Goal: Use online tool/utility: Utilize a website feature to perform a specific function

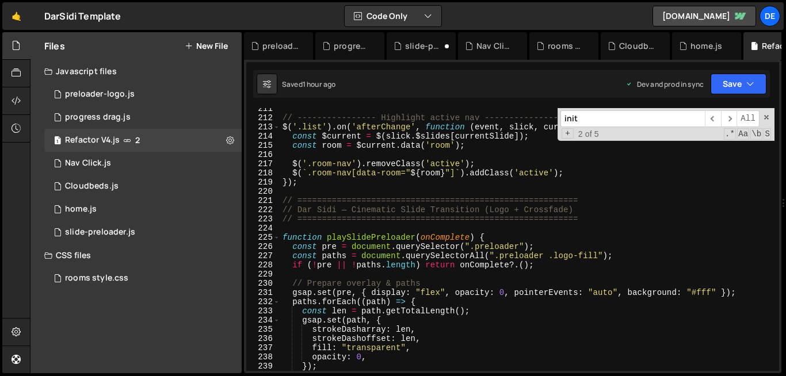
scroll to position [1949, 0]
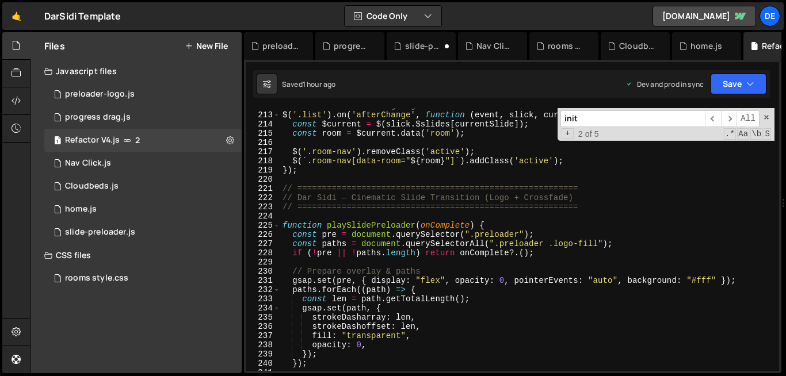
drag, startPoint x: 279, startPoint y: 189, endPoint x: 282, endPoint y: 223, distance: 34.1
click at [282, 223] on div "212 213 214 215 216 217 218 219 220 221 222 223 224 225 226 227 228 229 230 231…" at bounding box center [512, 239] width 533 height 263
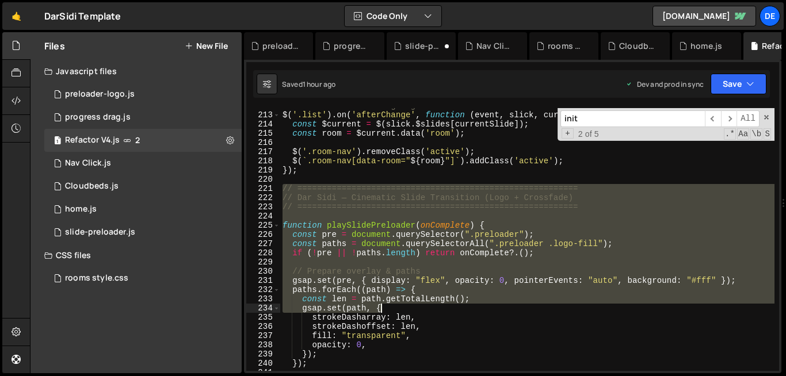
drag, startPoint x: 281, startPoint y: 189, endPoint x: 388, endPoint y: 325, distance: 173.7
click at [388, 325] on div "// ---------------- Highlight active nav ---------------- $ ( '.list' ) . on ( …" at bounding box center [527, 241] width 494 height 281
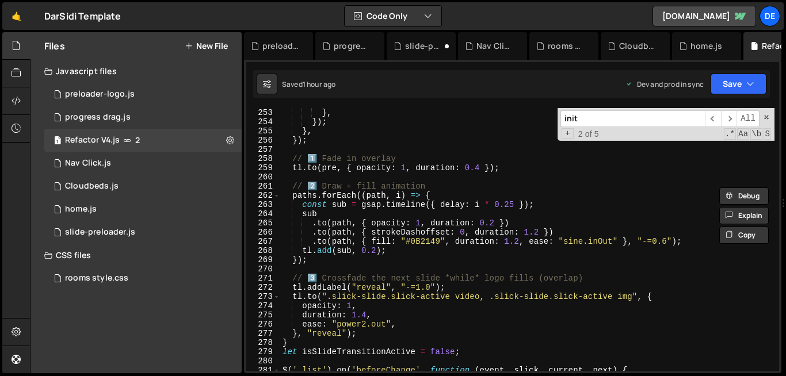
scroll to position [2571, 0]
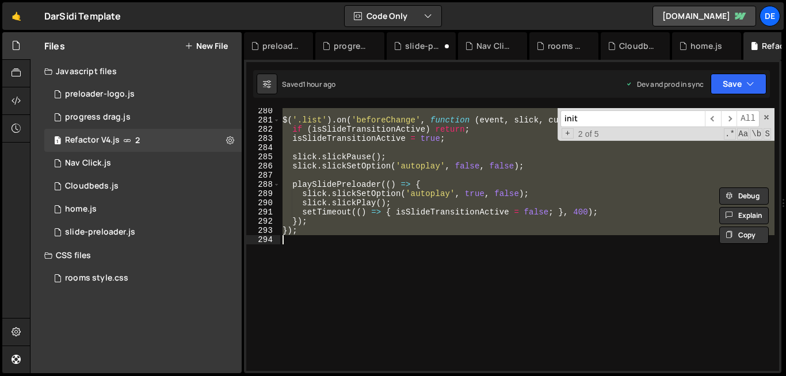
click at [310, 238] on div "$ ( '.list' ) . on ( 'beforeChange' , function ( event , slick , current , next…" at bounding box center [527, 246] width 494 height 281
type textarea "});"
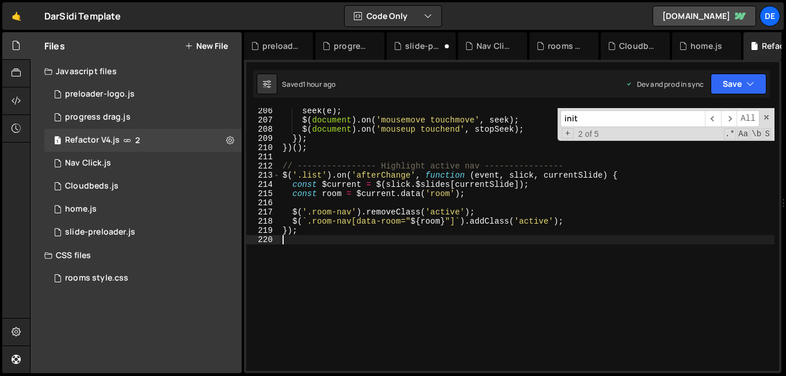
scroll to position [1889, 0]
click at [440, 253] on div "seek ( e ) ; $ ( document ) . on ( 'mousemove touchmove' , seek ) ; $ ( documen…" at bounding box center [527, 246] width 494 height 281
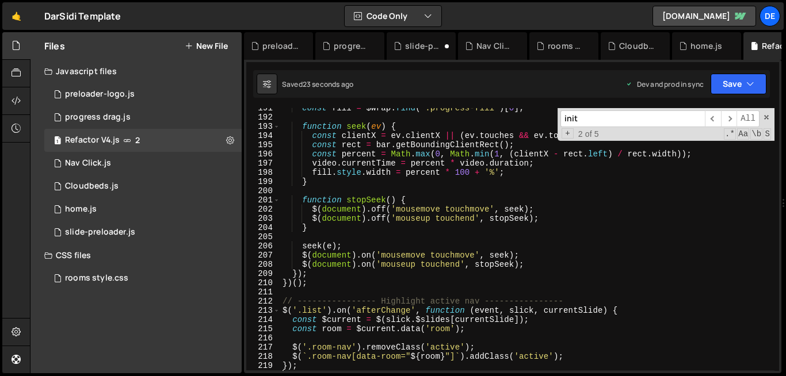
scroll to position [1754, 0]
click at [164, 96] on div "1 preloader-logo.js 0" at bounding box center [142, 94] width 197 height 23
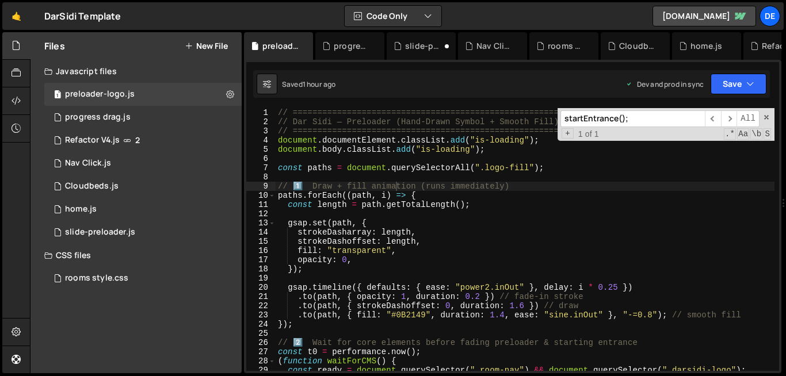
click at [533, 259] on div "// ========================================================= // Dar Sidi — Prel…" at bounding box center [525, 248] width 499 height 281
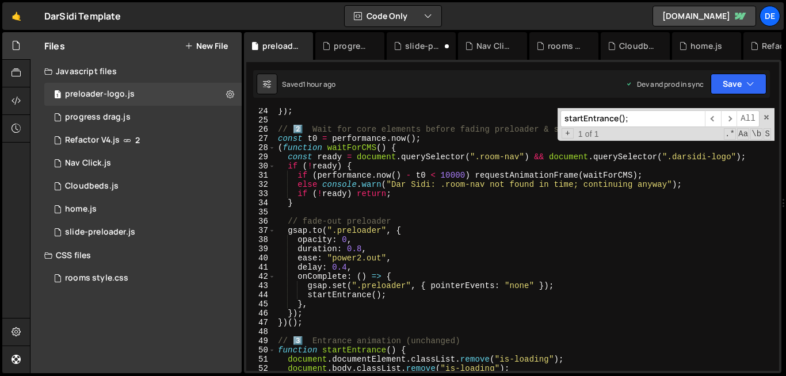
scroll to position [215, 0]
click at [348, 268] on div "}) ; // 2️⃣ Wait for core elements before fading preloader & starting entrance …" at bounding box center [525, 245] width 499 height 281
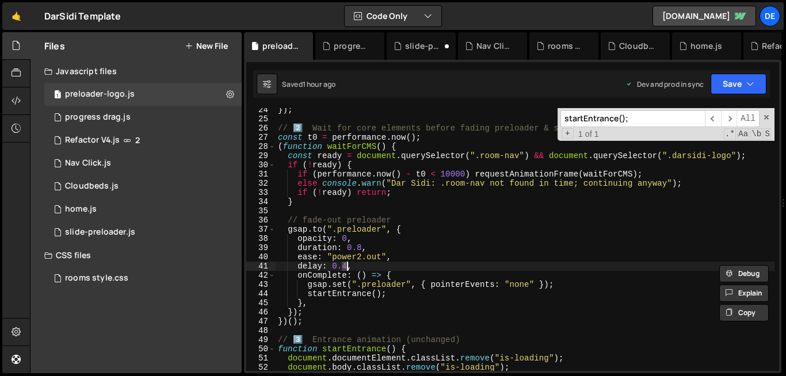
click at [348, 268] on div "}) ; // 2️⃣ Wait for core elements before fading preloader & starting entrance …" at bounding box center [525, 245] width 499 height 281
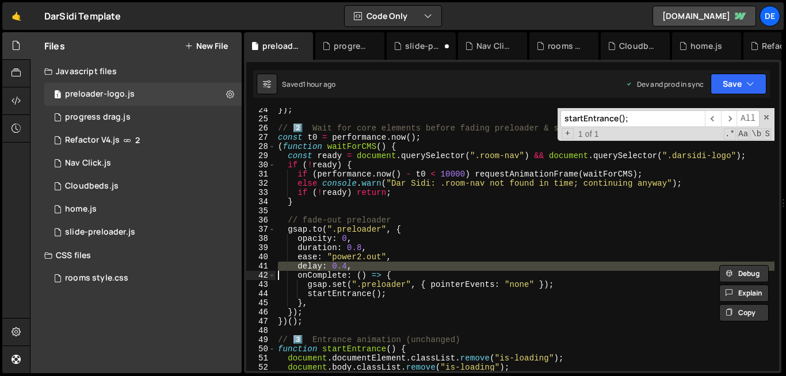
click at [348, 268] on div "}) ; // 2️⃣ Wait for core elements before fading preloader & starting entrance …" at bounding box center [525, 245] width 499 height 281
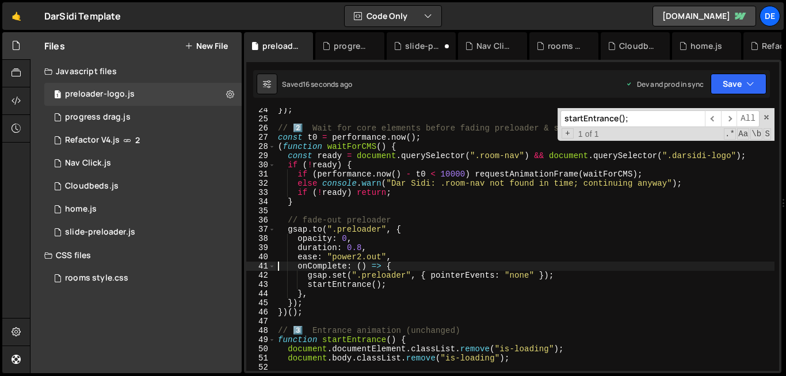
click at [562, 296] on div "}) ; // 2️⃣ Wait for core elements before fading preloader & starting entrance …" at bounding box center [525, 245] width 499 height 281
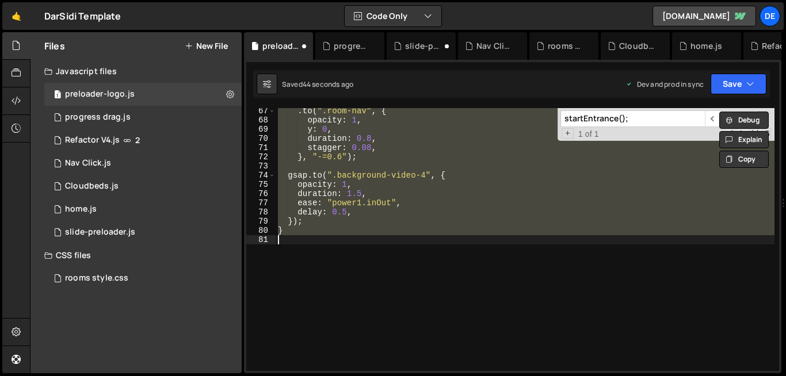
scroll to position [246, 0]
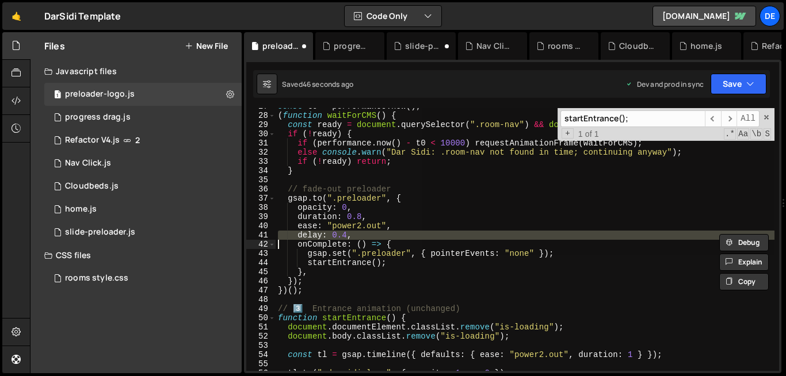
click at [340, 234] on div "const t0 = performance . now ( ) ; ( function waitForCMS ( ) { const ready = do…" at bounding box center [525, 239] width 499 height 263
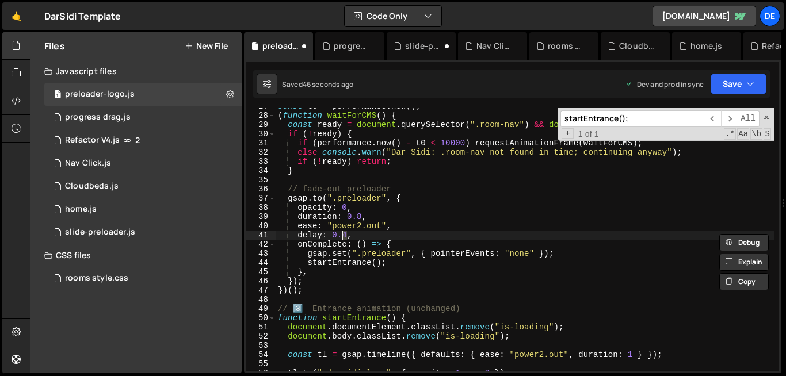
click at [340, 234] on div "const t0 = performance . now ( ) ; ( function waitForCMS ( ) { const ready = do…" at bounding box center [525, 242] width 499 height 281
click at [340, 234] on div "const t0 = performance . now ( ) ; ( function waitForCMS ( ) { const ready = do…" at bounding box center [525, 239] width 499 height 263
click at [340, 234] on div "const t0 = performance . now ( ) ; ( function waitForCMS ( ) { const ready = do…" at bounding box center [525, 242] width 499 height 281
click at [331, 234] on div "const t0 = performance . now ( ) ; ( function waitForCMS ( ) { const ready = do…" at bounding box center [525, 242] width 499 height 281
drag, startPoint x: 331, startPoint y: 234, endPoint x: 343, endPoint y: 234, distance: 12.1
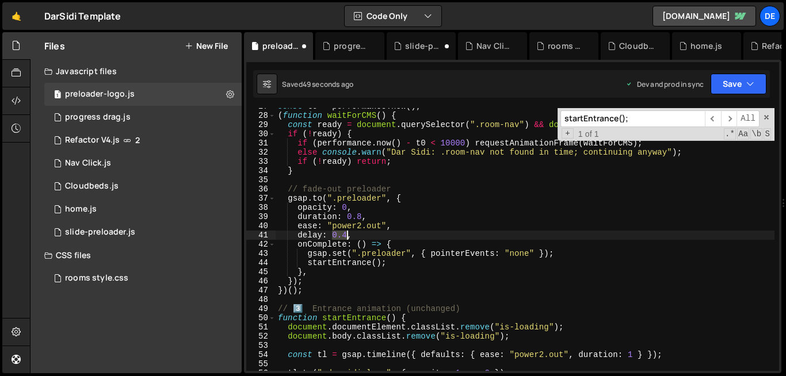
click at [343, 234] on div "const t0 = performance . now ( ) ; ( function waitForCMS ( ) { const ready = do…" at bounding box center [525, 242] width 499 height 281
click at [455, 222] on div "const t0 = performance . now ( ) ; ( function waitForCMS ( ) { const ready = do…" at bounding box center [525, 242] width 499 height 281
click at [337, 235] on div "const t0 = performance . now ( ) ; ( function waitForCMS ( ) { const ready = do…" at bounding box center [525, 242] width 499 height 281
click at [372, 230] on div "const t0 = performance . now ( ) ; ( function waitForCMS ( ) { const ready = do…" at bounding box center [525, 242] width 499 height 281
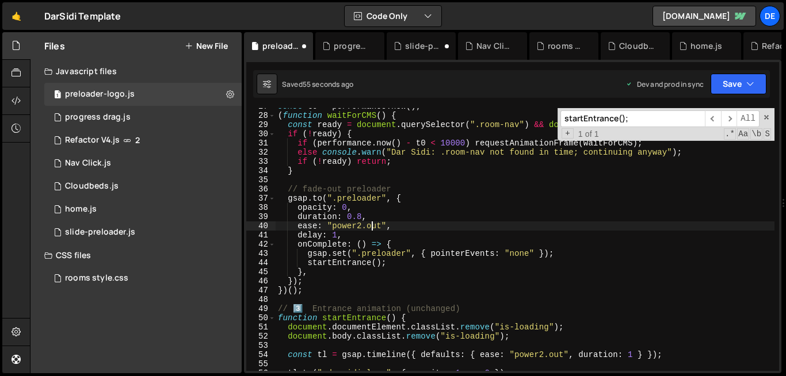
type textarea "ease: "power2.out","
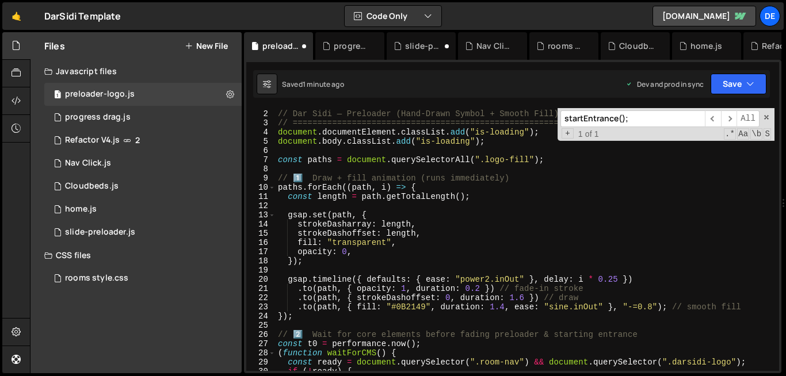
scroll to position [0, 0]
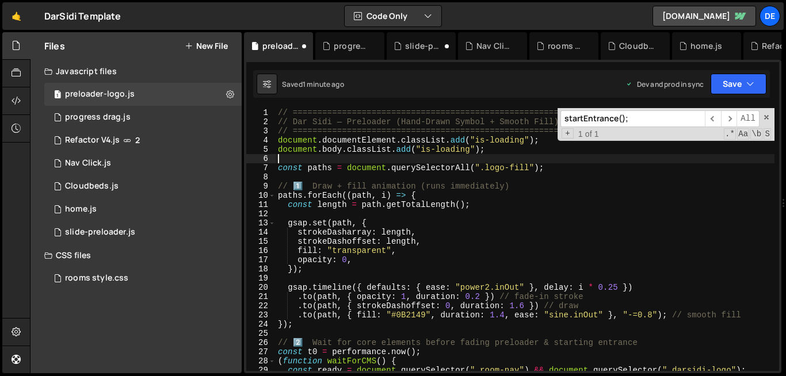
click at [285, 158] on div "// ========================================================= // Dar Sidi — Prel…" at bounding box center [525, 248] width 499 height 281
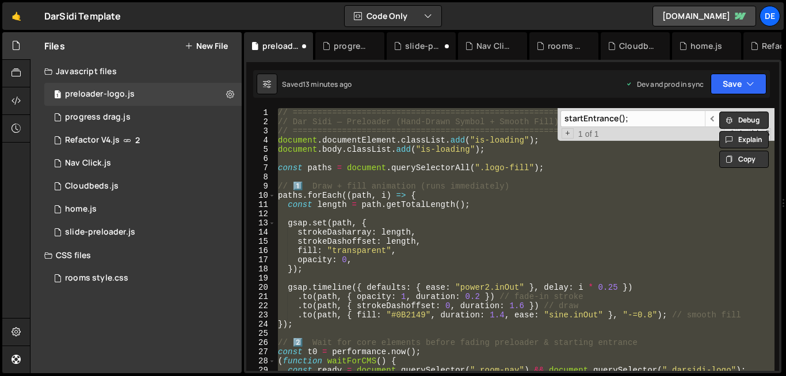
click at [422, 190] on div "// ========================================================= // Dar Sidi — Prel…" at bounding box center [525, 239] width 499 height 263
click at [417, 236] on div "// ========================================================= // Dar Sidi — Prel…" at bounding box center [525, 239] width 499 height 263
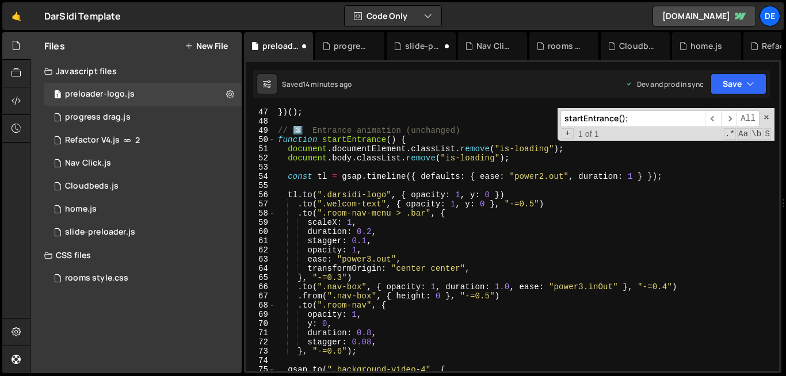
scroll to position [429, 0]
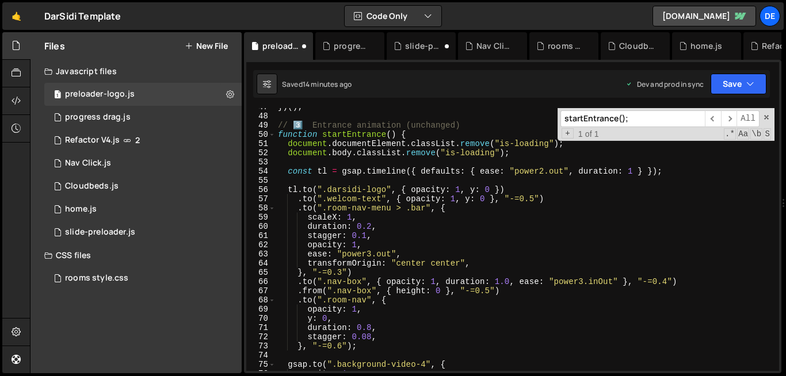
type textarea "}"
click at [417, 236] on div "}) ( ) ; // 3️⃣ Entrance animation (unchanged) function startEntrance ( ) { doc…" at bounding box center [525, 242] width 499 height 281
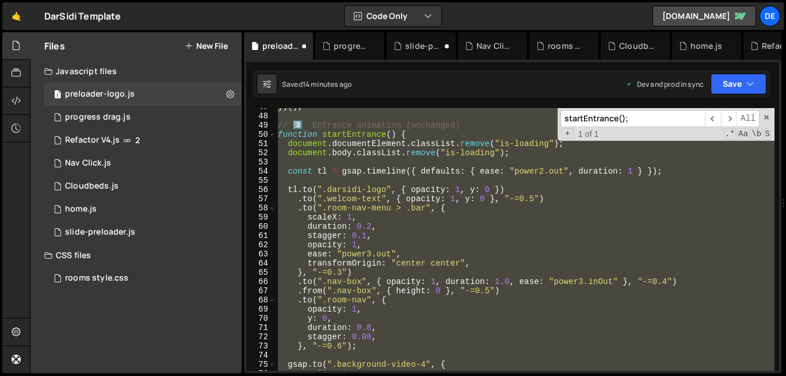
paste textarea
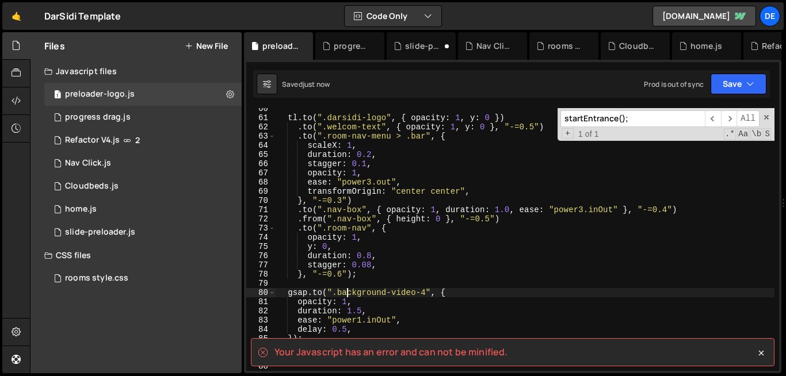
click at [345, 288] on div "tl . to ( ".darsidi-logo" , { opacity : 1 , y : 0 }) . to ( ".welcom-text" , { …" at bounding box center [525, 244] width 499 height 281
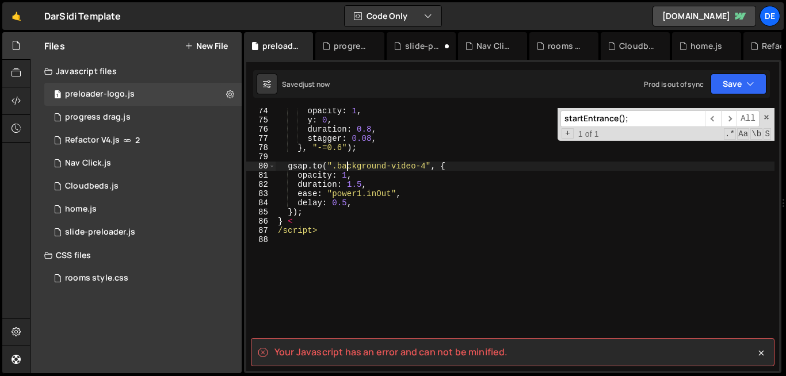
scroll to position [674, 0]
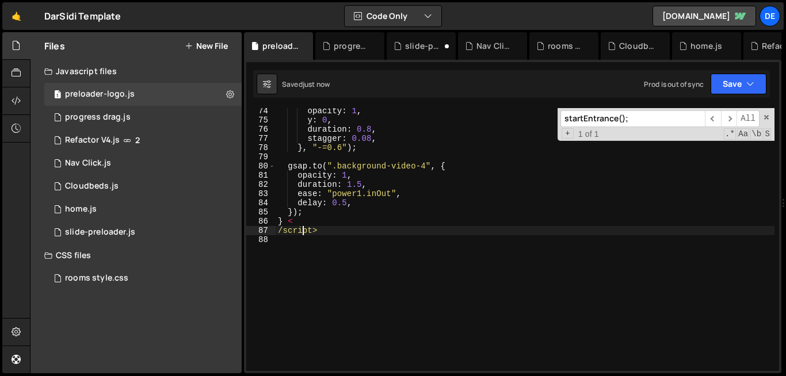
click at [305, 235] on div "opacity : 1 , y : 0 , duration : 0.8 , stagger : 0.08 , } , "-=0.6" ) ; gsap . …" at bounding box center [525, 246] width 499 height 281
type textarea ">"
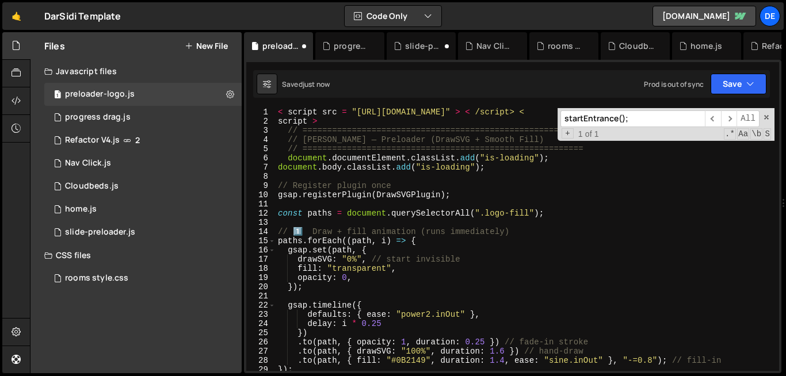
scroll to position [0, 0]
drag, startPoint x: 323, startPoint y: 125, endPoint x: 275, endPoint y: 110, distance: 50.0
click at [275, 110] on div "} 1 2 3 4 5 6 7 8 9 10 11 12 13 14 15 16 17 18 19 20 21 22 23 24 25 26 27 28 29…" at bounding box center [512, 239] width 533 height 263
type textarea "< script src = "[URL][DOMAIN_NAME]" > < /script> < script >"
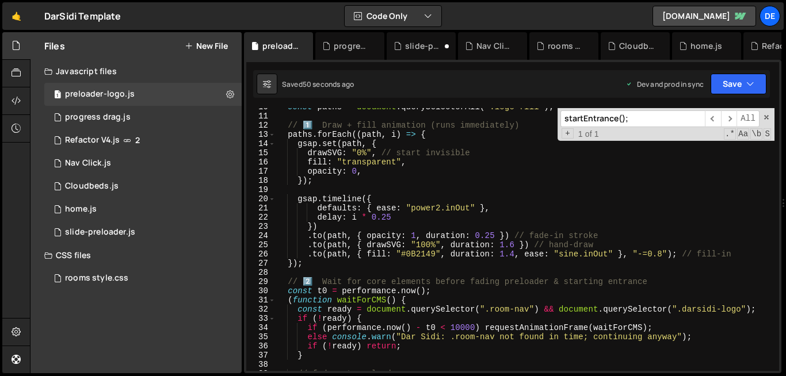
scroll to position [89, 0]
drag, startPoint x: 501, startPoint y: 246, endPoint x: 513, endPoint y: 245, distance: 12.7
click at [513, 245] on div "const paths = document . querySelectorAll ( ".logo-fill" ) ; // 1️⃣ Draw + fill…" at bounding box center [525, 242] width 499 height 281
click at [492, 287] on div "const paths = document . querySelectorAll ( ".logo-fill" ) ; // 1️⃣ Draw + fill…" at bounding box center [525, 242] width 499 height 281
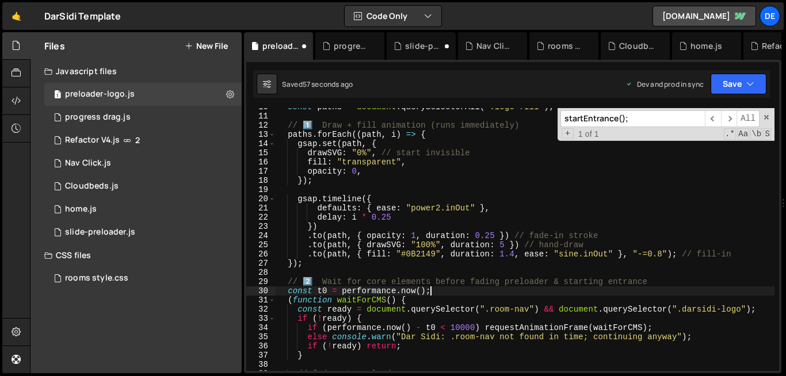
scroll to position [0, 10]
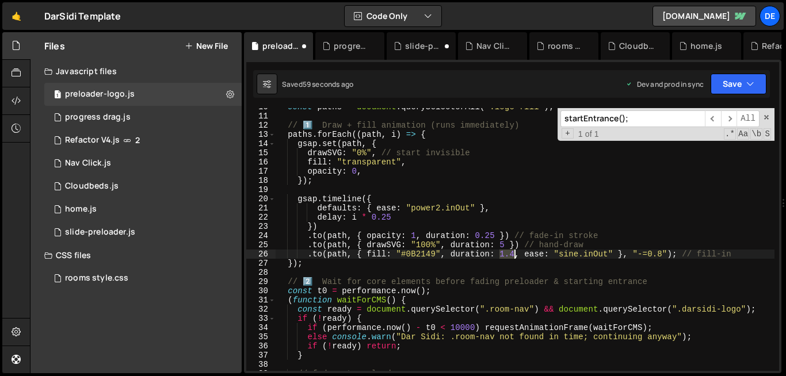
drag, startPoint x: 501, startPoint y: 253, endPoint x: 509, endPoint y: 257, distance: 9.5
click at [509, 257] on div "const paths = document . querySelectorAll ( ".logo-fill" ) ; // 1️⃣ Draw + fill…" at bounding box center [525, 242] width 499 height 281
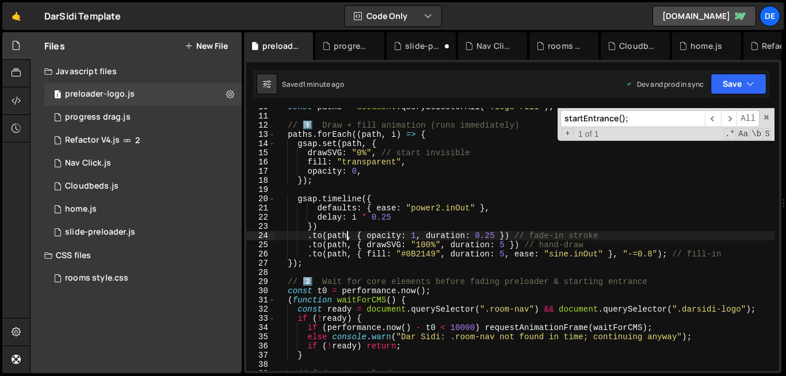
click at [347, 231] on div "const paths = document . querySelectorAll ( ".logo-fill" ) ; // 1️⃣ Draw + fill…" at bounding box center [525, 242] width 499 height 281
type textarea ".to(path, { opacity: 1, duration: 0.25 }) // fade-in stroke"
paste input "// fade-out preloader"
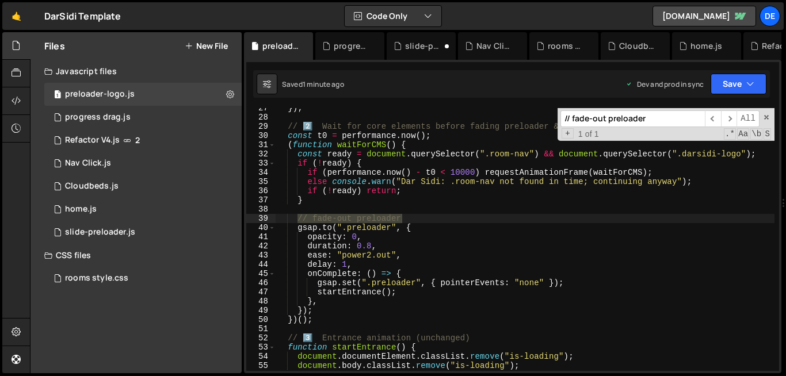
scroll to position [244, 0]
type input "// fade-out preloader"
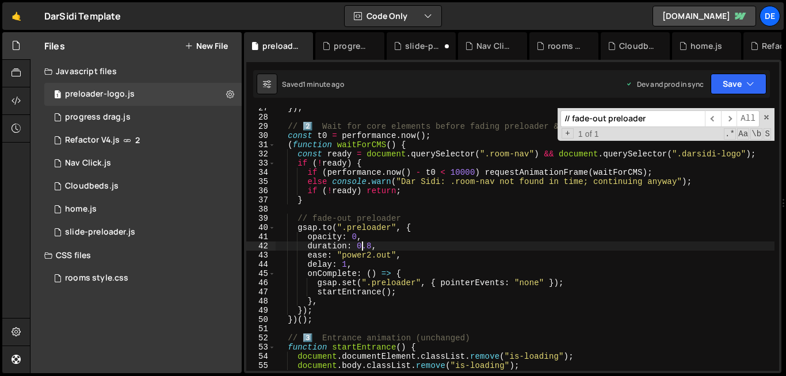
scroll to position [0, 6]
click at [362, 245] on div "}) ; // 2️⃣ Wait for core elements before fading preloader & starting entrance …" at bounding box center [525, 244] width 499 height 281
click at [345, 265] on div "}) ; // 2️⃣ Wait for core elements before fading preloader & starting entrance …" at bounding box center [525, 244] width 499 height 281
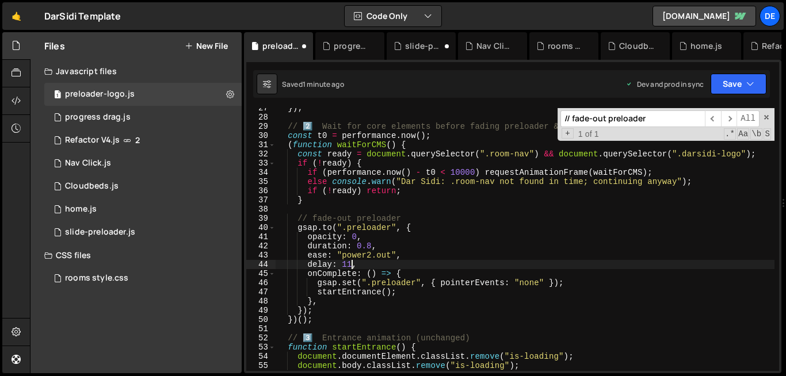
scroll to position [0, 5]
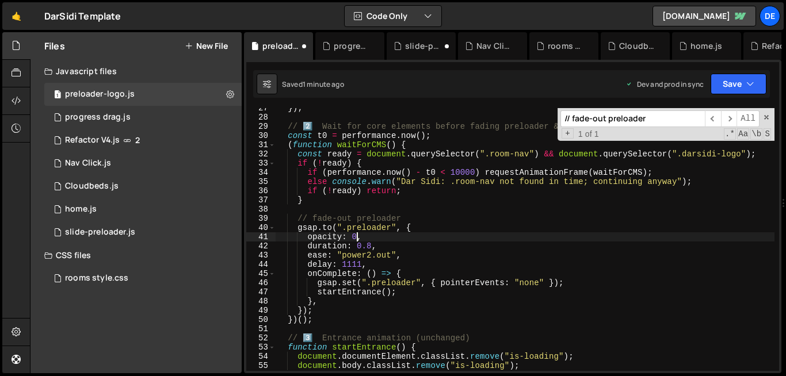
click at [358, 238] on div "}) ; // 2️⃣ Wait for core elements before fading preloader & starting entrance …" at bounding box center [525, 244] width 499 height 281
click at [420, 289] on div "}) ; // 2️⃣ Wait for core elements before fading preloader & starting entrance …" at bounding box center [525, 244] width 499 height 281
click at [436, 227] on div "}) ; // 2️⃣ Wait for core elements before fading preloader & starting entrance …" at bounding box center [525, 244] width 499 height 281
type textarea "[DOMAIN_NAME](".preloader", {"
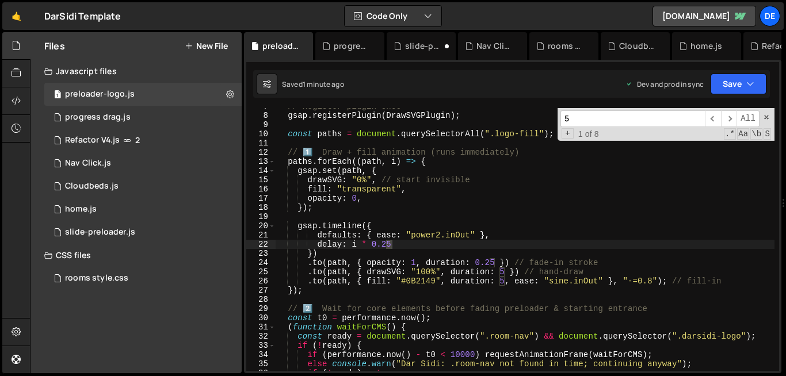
scroll to position [62, 0]
type input "5"
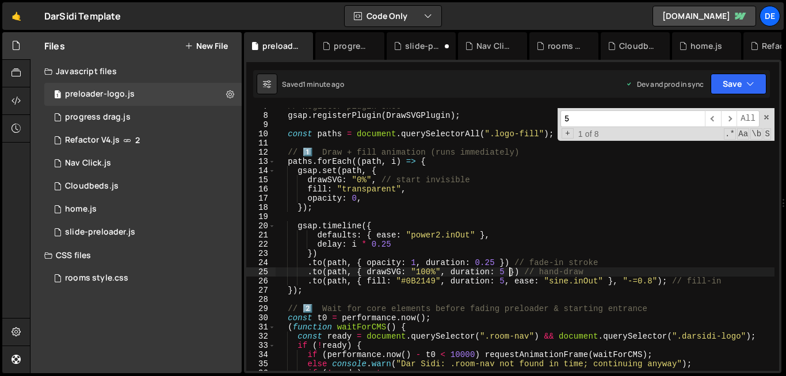
click at [507, 270] on div "// Register plugin once gsap . registerPlugin ( DrawSVGPlugin ) ; const paths =…" at bounding box center [525, 242] width 499 height 281
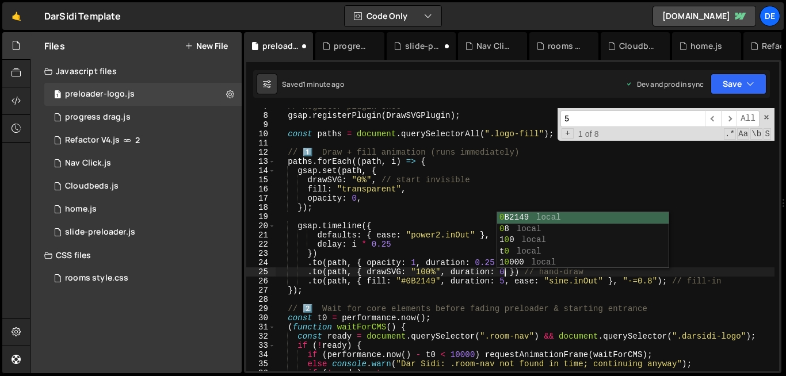
scroll to position [0, 16]
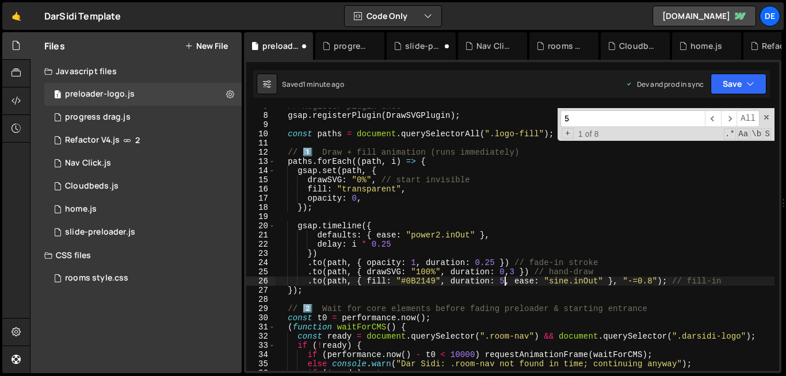
click at [504, 280] on div "// Register plugin once gsap . registerPlugin ( DrawSVGPlugin ) ; const paths =…" at bounding box center [525, 242] width 499 height 281
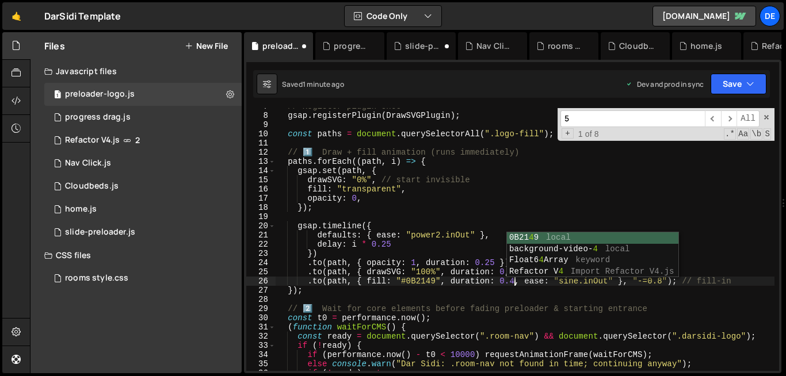
click at [520, 341] on div "// Register plugin once gsap . registerPlugin ( DrawSVGPlugin ) ; const paths =…" at bounding box center [525, 242] width 499 height 281
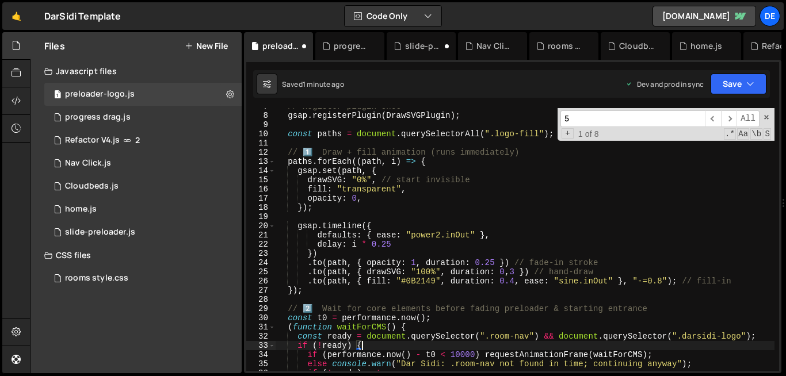
scroll to position [0, 5]
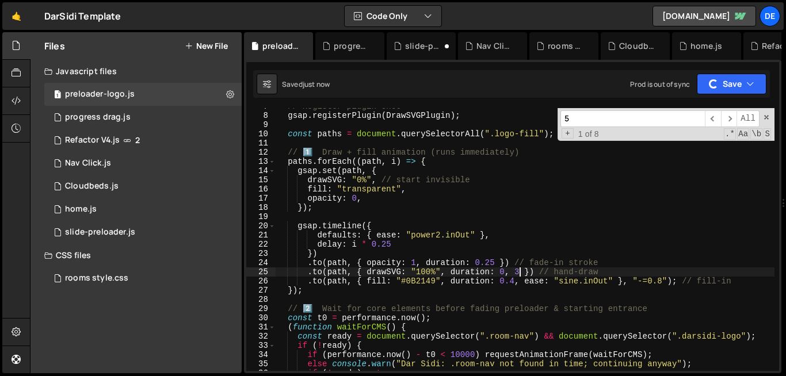
click at [518, 272] on div "// Register plugin once gsap . registerPlugin ( DrawSVGPlugin ) ; const paths =…" at bounding box center [525, 242] width 499 height 281
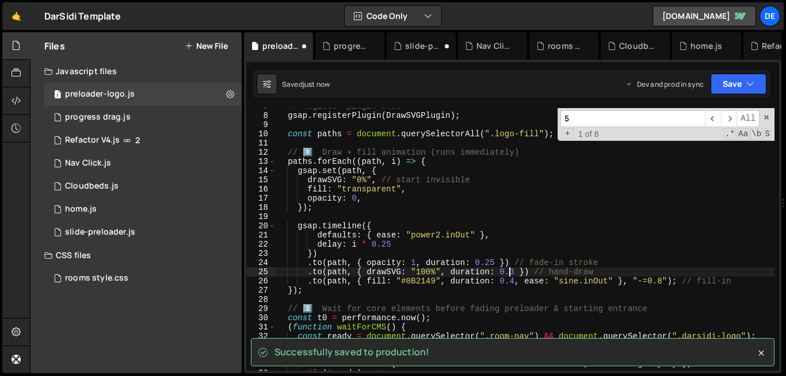
scroll to position [0, 16]
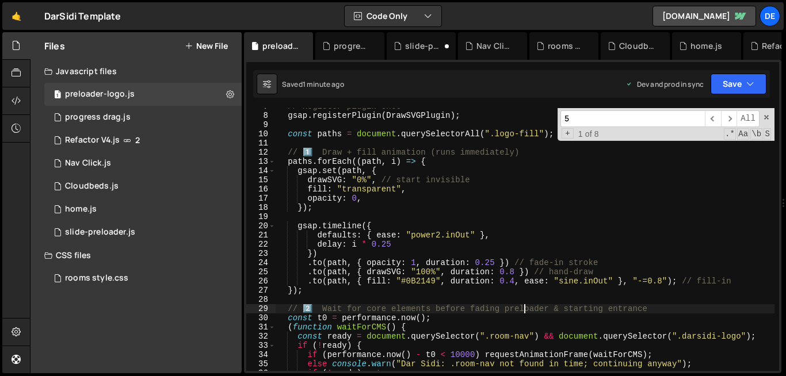
click at [523, 307] on div "// Register plugin once gsap . registerPlugin ( DrawSVGPlugin ) ; const paths =…" at bounding box center [525, 242] width 499 height 281
type textarea "// 2️⃣ Wait for core elements before fading preloader & starting entrance"
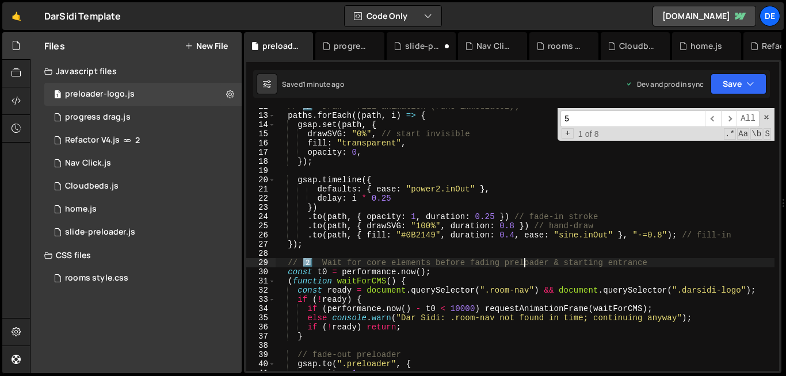
scroll to position [138, 0]
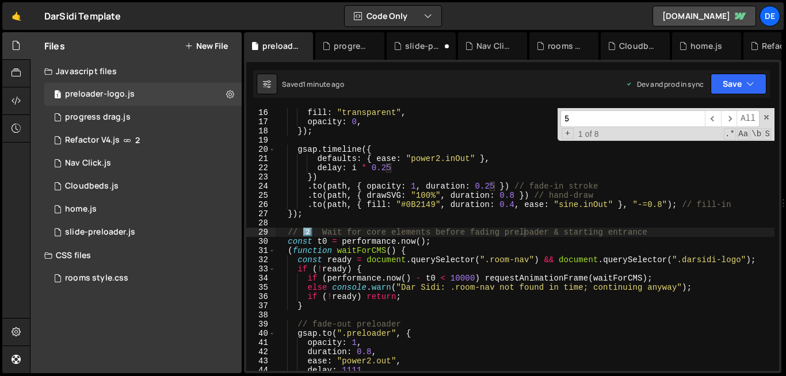
click at [578, 118] on input "5" at bounding box center [632, 118] width 144 height 17
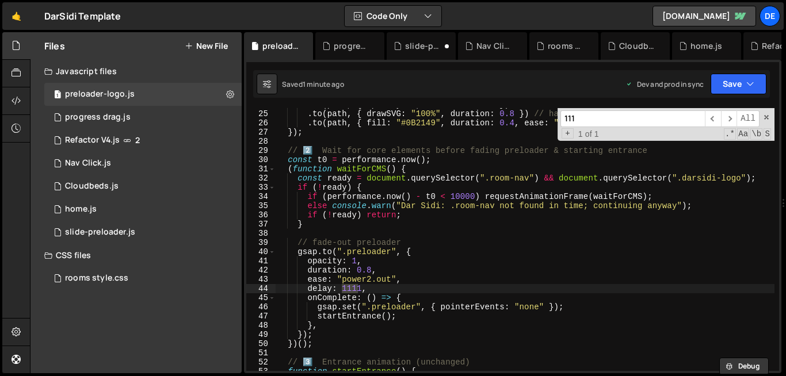
scroll to position [222, 0]
type input "111"
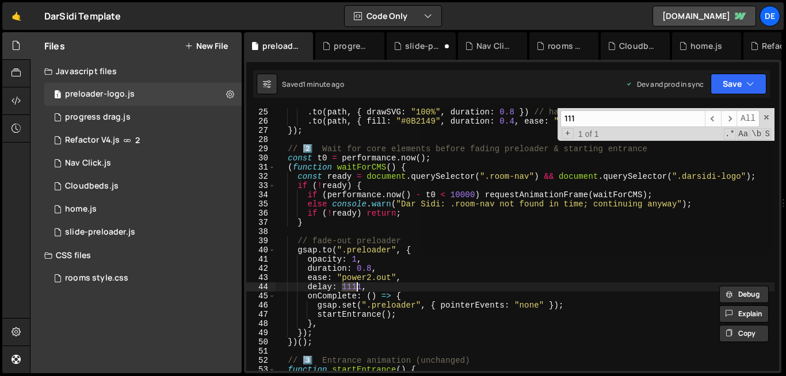
scroll to position [0, 6]
click at [343, 289] on div ". to ( path , { drawSVG : "100%" , duration : 0.8 }) // hand-draw . to ( path ,…" at bounding box center [525, 239] width 499 height 263
drag, startPoint x: 343, startPoint y: 289, endPoint x: 360, endPoint y: 287, distance: 16.2
click at [360, 287] on div ". to ( path , { drawSVG : "100%" , duration : 0.8 }) // hand-draw . to ( path ,…" at bounding box center [525, 248] width 499 height 281
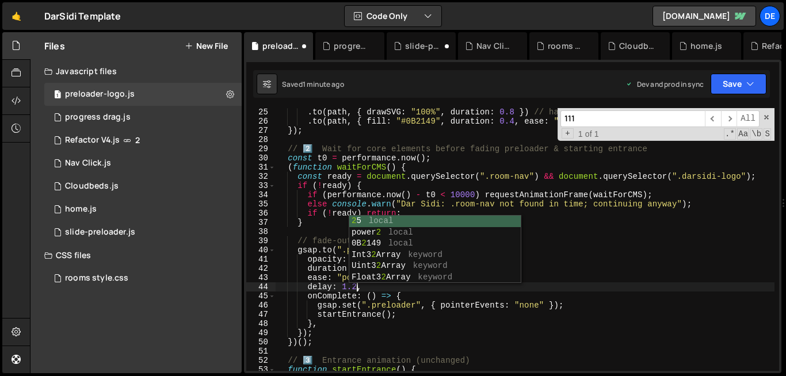
scroll to position [0, 5]
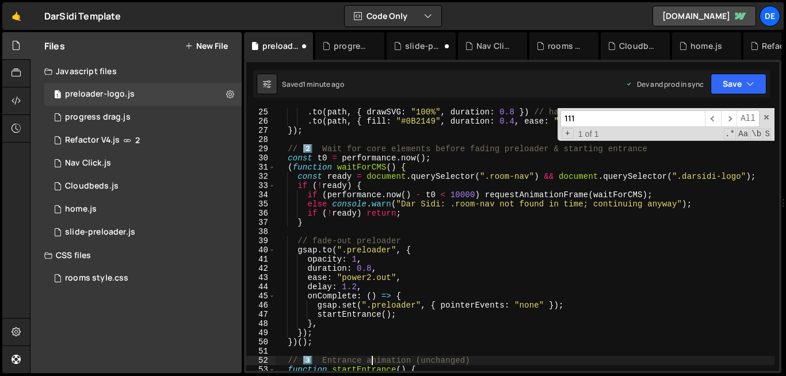
click at [373, 361] on div ". to ( path , { drawSVG : "100%" , duration : 0.8 }) // hand-draw . to ( path ,…" at bounding box center [525, 248] width 499 height 281
click at [357, 257] on div ". to ( path , { drawSVG : "100%" , duration : 0.8 }) // hand-draw . to ( path ,…" at bounding box center [525, 248] width 499 height 281
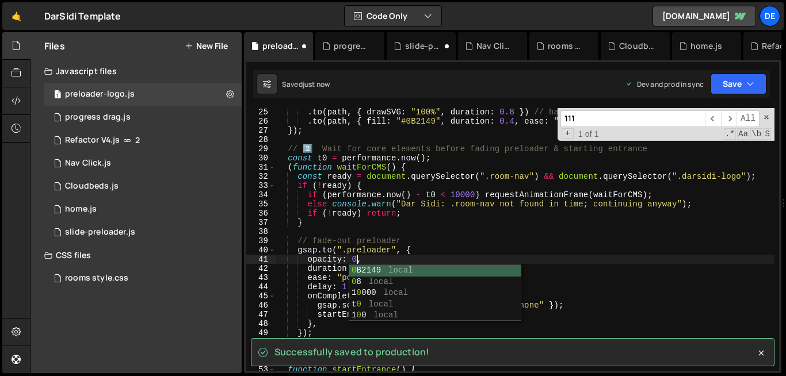
click at [329, 254] on div ". to ( path , { drawSVG : "100%" , duration : 0.8 }) // hand-draw . to ( path ,…" at bounding box center [525, 248] width 499 height 281
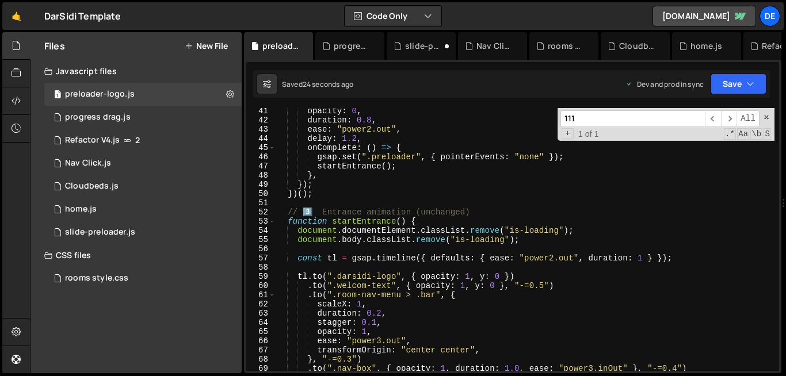
scroll to position [369, 0]
click at [545, 287] on div "opacity : 0 , duration : 0.8 , ease : "power2.out" , delay : 1.2 , onComplete :…" at bounding box center [525, 247] width 499 height 281
click at [427, 360] on div "opacity : 0 , duration : 0.8 , ease : "power2.out" , delay : 1.2 , onComplete :…" at bounding box center [525, 247] width 499 height 281
click at [413, 316] on div "opacity : 0 , duration : 0.8 , ease : "power2.out" , delay : 1.2 , onComplete :…" at bounding box center [525, 247] width 499 height 281
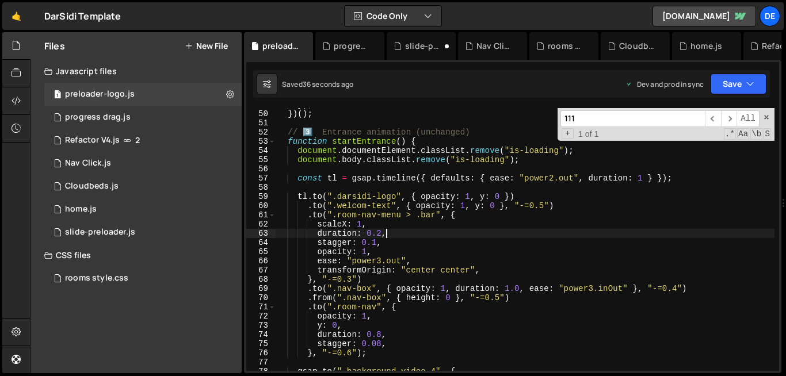
scroll to position [450, 0]
click at [381, 333] on div "}) ; }) ( ) ; // 3️⃣ Entrance animation (unchanged) function startEntrance ( ) …" at bounding box center [525, 240] width 499 height 281
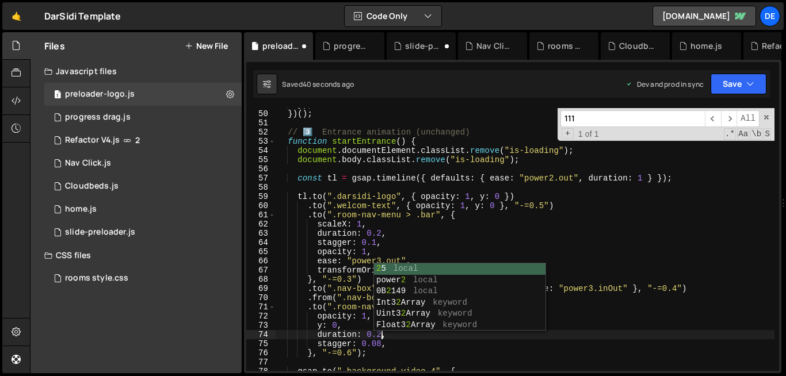
scroll to position [0, 7]
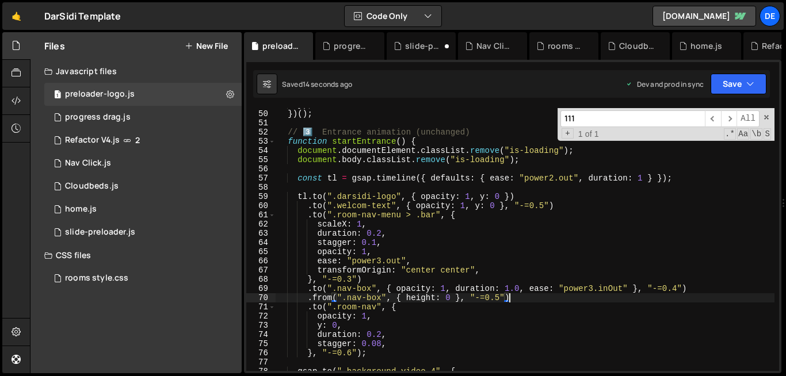
click at [534, 300] on div "}) ; }) ( ) ; // 3️⃣ Entrance animation (unchanged) function startEntrance ( ) …" at bounding box center [525, 240] width 499 height 281
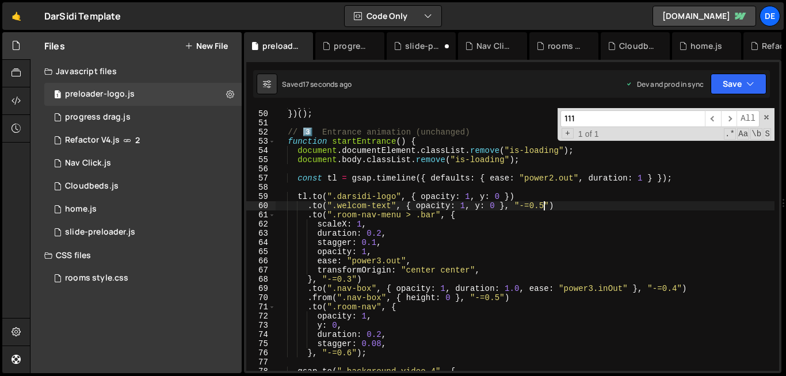
click at [543, 207] on div "}) ; }) ( ) ; // 3️⃣ Entrance animation (unchanged) function startEntrance ( ) …" at bounding box center [525, 240] width 499 height 281
click at [643, 178] on div "}) ; }) ( ) ; // 3️⃣ Entrance animation (unchanged) function startEntrance ( ) …" at bounding box center [525, 240] width 499 height 281
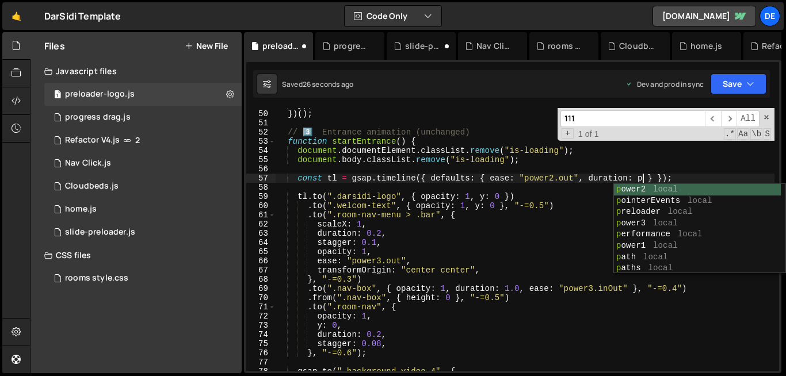
scroll to position [0, 26]
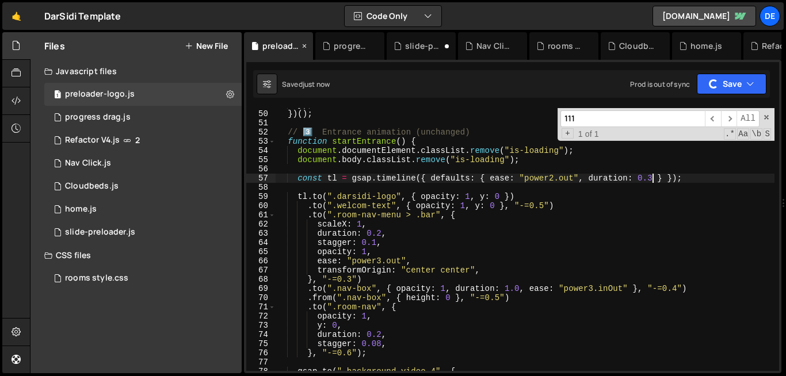
type textarea "const tl = gsap.timeline({ defaults: { ease: "power2.out", duration: 0.3 } });"
click at [441, 190] on div "}) ; }) ( ) ; // 3️⃣ Entrance animation (unchanged) function startEntrance ( ) …" at bounding box center [525, 240] width 499 height 281
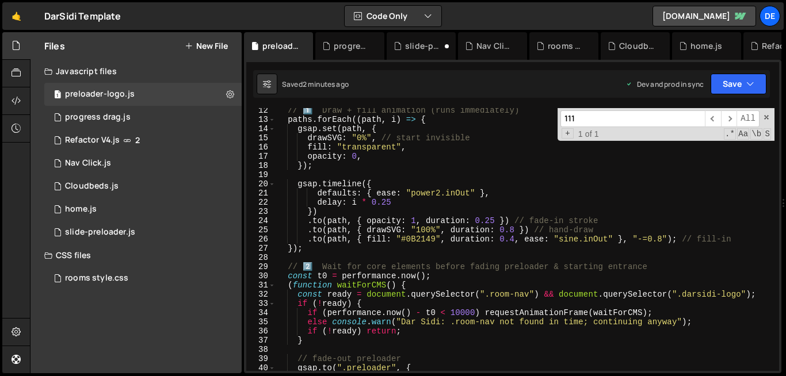
scroll to position [103, 0]
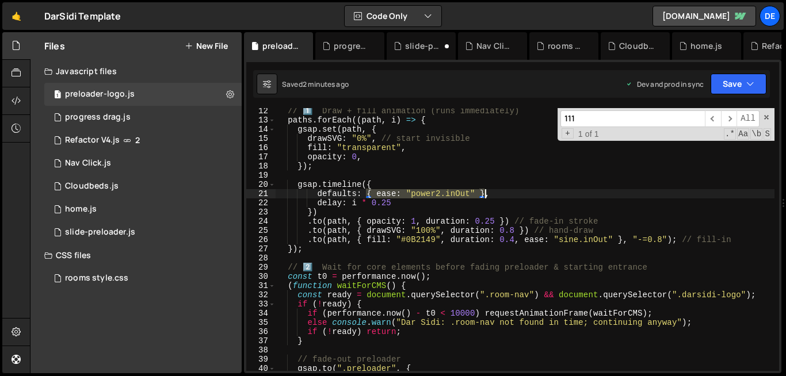
drag, startPoint x: 367, startPoint y: 193, endPoint x: 483, endPoint y: 194, distance: 116.2
click at [483, 194] on div "// 1️⃣ Draw + fill animation (runs immediately) paths . forEach (( path , i ) =…" at bounding box center [525, 246] width 499 height 281
paste textarea "duration: 2, x: 100, ease: "steps(5)""
drag, startPoint x: 475, startPoint y: 196, endPoint x: 456, endPoint y: 200, distance: 20.0
click at [456, 200] on div "// 1️⃣ Draw + fill animation (runs immediately) paths . forEach (( path , i ) =…" at bounding box center [525, 246] width 499 height 281
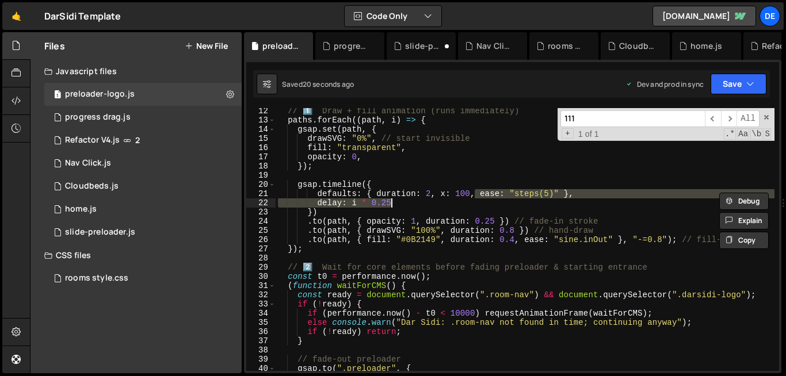
click at [455, 196] on div "// 1️⃣ Draw + fill animation (runs immediately) paths . forEach (( path , i ) =…" at bounding box center [525, 246] width 499 height 281
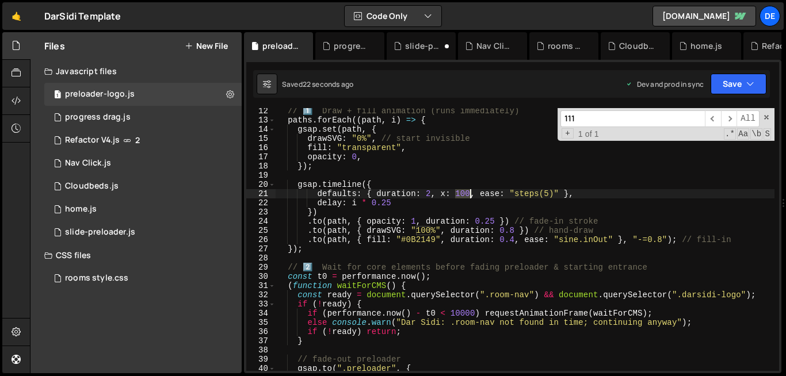
drag, startPoint x: 455, startPoint y: 196, endPoint x: 468, endPoint y: 194, distance: 13.3
click at [468, 194] on div "// 1️⃣ Draw + fill animation (runs immediately) paths . forEach (( path , i ) =…" at bounding box center [525, 246] width 499 height 281
click at [547, 196] on div "// 1️⃣ Draw + fill animation (runs immediately) paths . forEach (( path , i ) =…" at bounding box center [525, 246] width 499 height 281
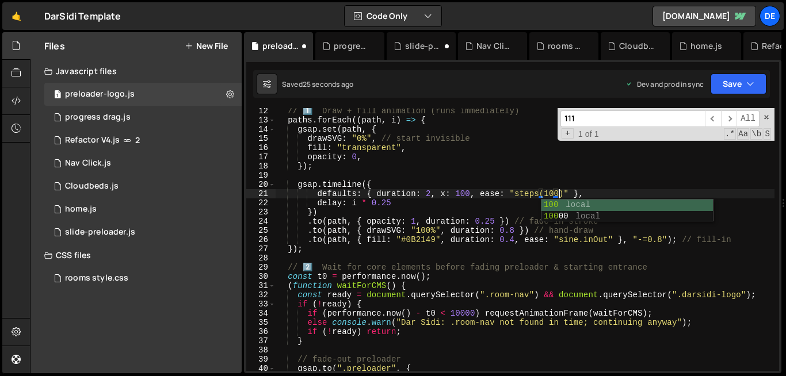
scroll to position [0, 20]
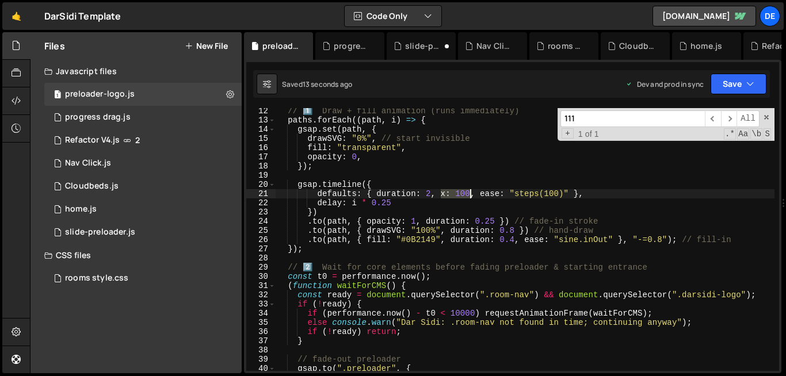
drag, startPoint x: 441, startPoint y: 195, endPoint x: 470, endPoint y: 197, distance: 29.4
click at [470, 197] on div "// 1️⃣ Draw + fill animation (runs immediately) paths . forEach (( path , i ) =…" at bounding box center [525, 246] width 499 height 281
click at [520, 192] on div "// 1️⃣ Draw + fill animation (runs immediately) paths . forEach (( path , i ) =…" at bounding box center [525, 246] width 499 height 281
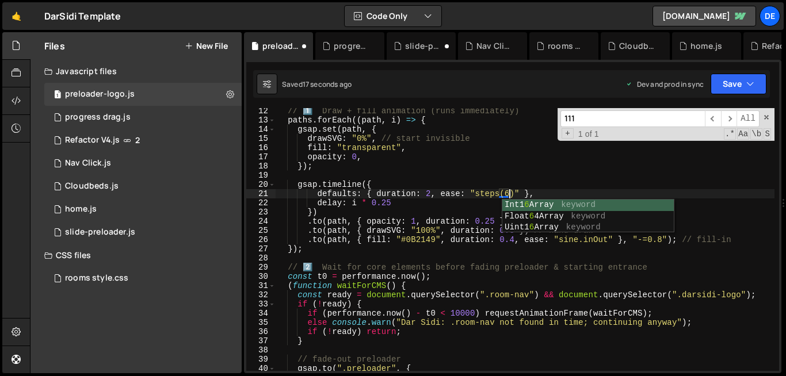
scroll to position [0, 17]
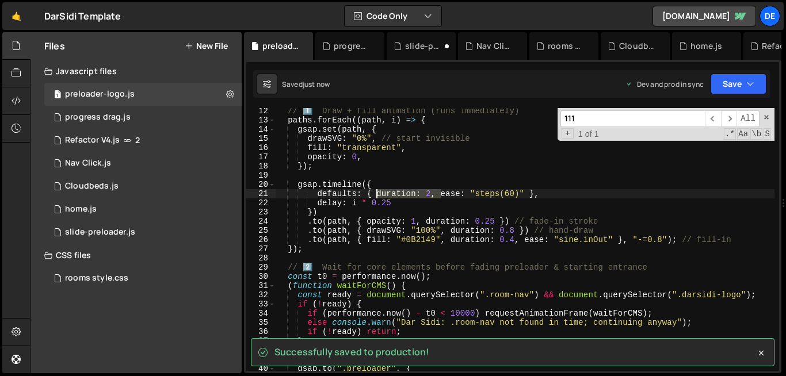
drag, startPoint x: 441, startPoint y: 196, endPoint x: 378, endPoint y: 197, distance: 63.3
click at [378, 197] on div "// 1️⃣ Draw + fill animation (runs immediately) paths . forEach (( path , i ) =…" at bounding box center [525, 246] width 499 height 281
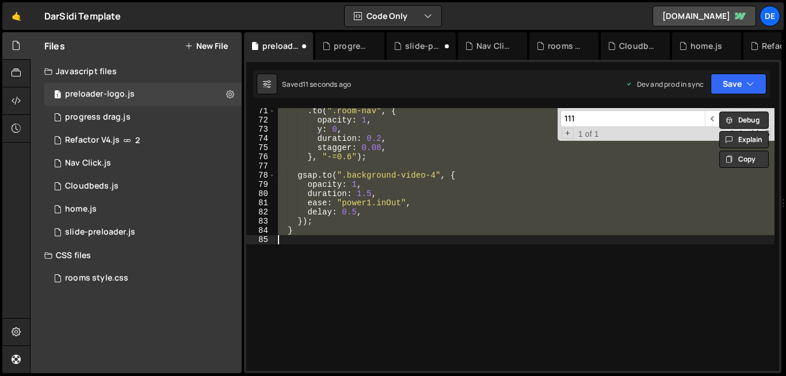
scroll to position [53, 0]
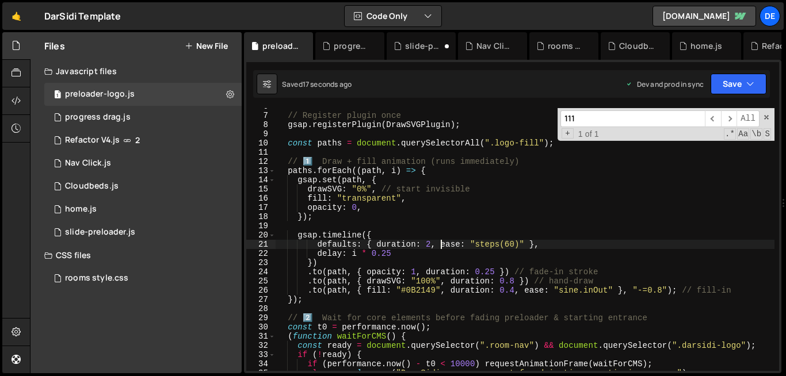
click at [505, 243] on div "// Register plugin once gsap . registerPlugin ( DrawSVGPlugin ) ; const paths =…" at bounding box center [525, 242] width 499 height 281
type textarea "defaults: { duration: 2, ease: "steps(160)" },"
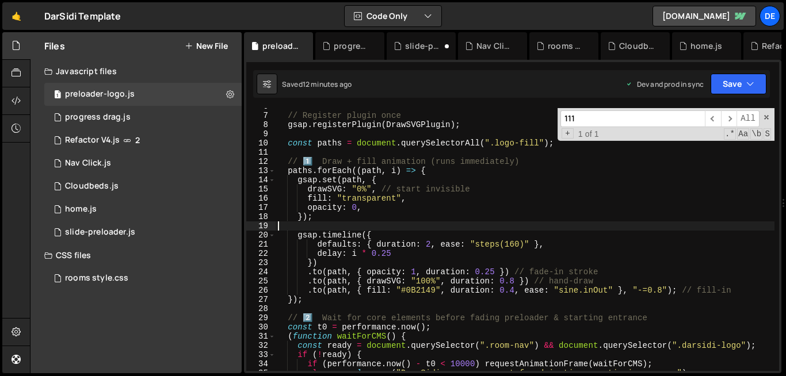
click at [543, 223] on div "// Register plugin once gsap . registerPlugin ( DrawSVGPlugin ) ; const paths =…" at bounding box center [525, 242] width 499 height 281
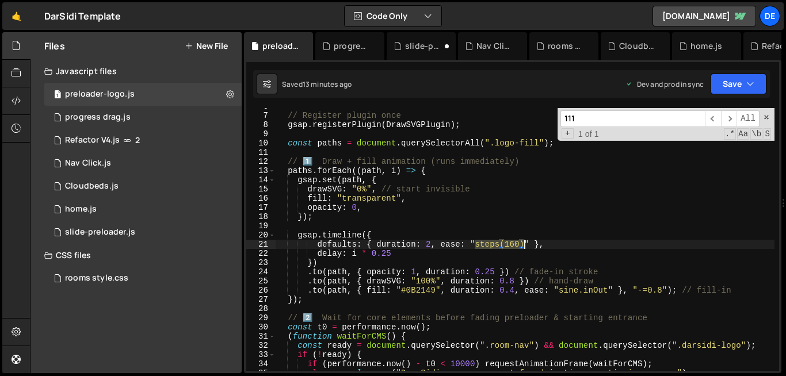
drag, startPoint x: 475, startPoint y: 243, endPoint x: 521, endPoint y: 250, distance: 46.6
click at [521, 250] on div "// Register plugin once gsap . registerPlugin ( DrawSVGPlugin ) ; const paths =…" at bounding box center [525, 242] width 499 height 281
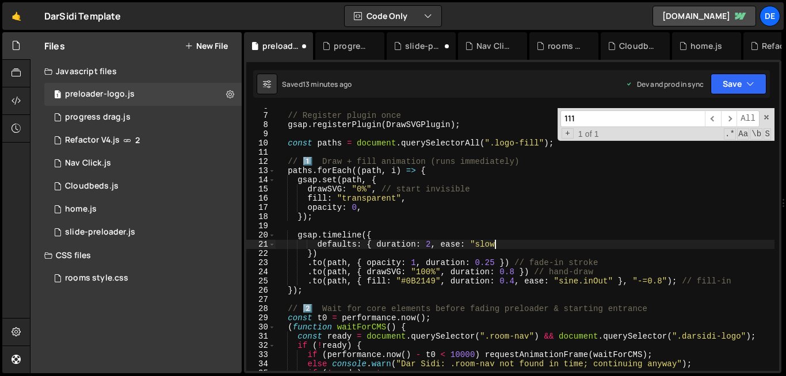
scroll to position [0, 15]
drag, startPoint x: 437, startPoint y: 247, endPoint x: 376, endPoint y: 249, distance: 61.0
click at [376, 249] on div "// Register plugin once gsap . registerPlugin ( DrawSVGPlugin ) ; const paths =…" at bounding box center [525, 242] width 499 height 281
click at [507, 245] on div "// Register plugin once gsap . registerPlugin ( DrawSVGPlugin ) ; const paths =…" at bounding box center [525, 242] width 499 height 281
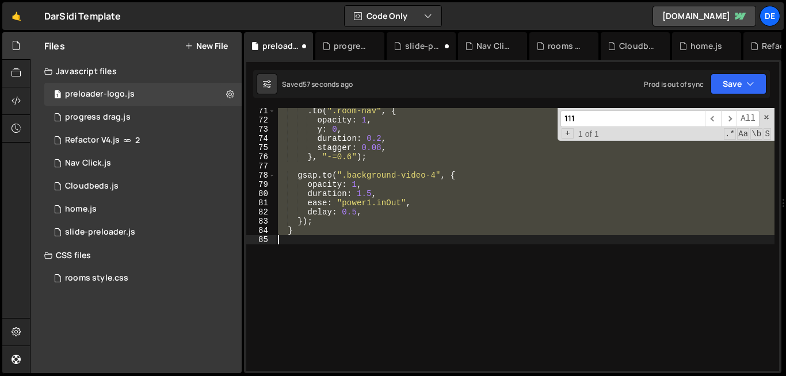
scroll to position [53, 0]
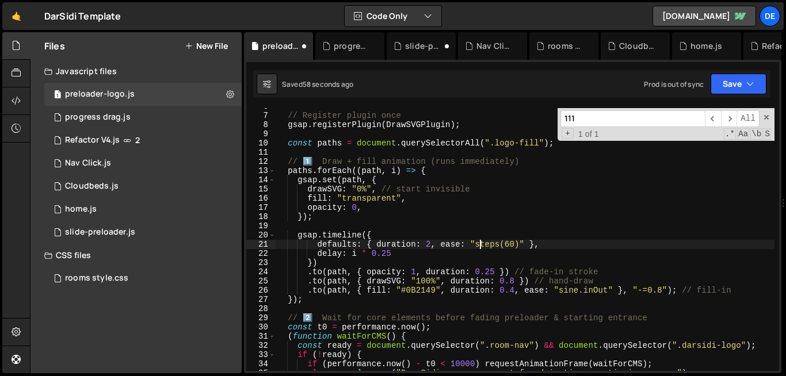
click at [481, 244] on div "// Register plugin once gsap . registerPlugin ( DrawSVGPlugin ) ; const paths =…" at bounding box center [525, 242] width 499 height 281
click at [431, 247] on div "// Register plugin once gsap . registerPlugin ( DrawSVGPlugin ) ; const paths =…" at bounding box center [525, 242] width 499 height 281
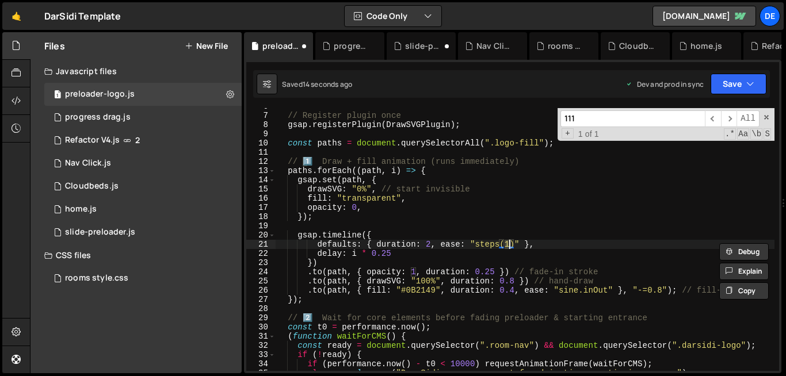
type textarea "defaults: { duration: 2, ease: "steps(100)" },"
